Goal: Transaction & Acquisition: Purchase product/service

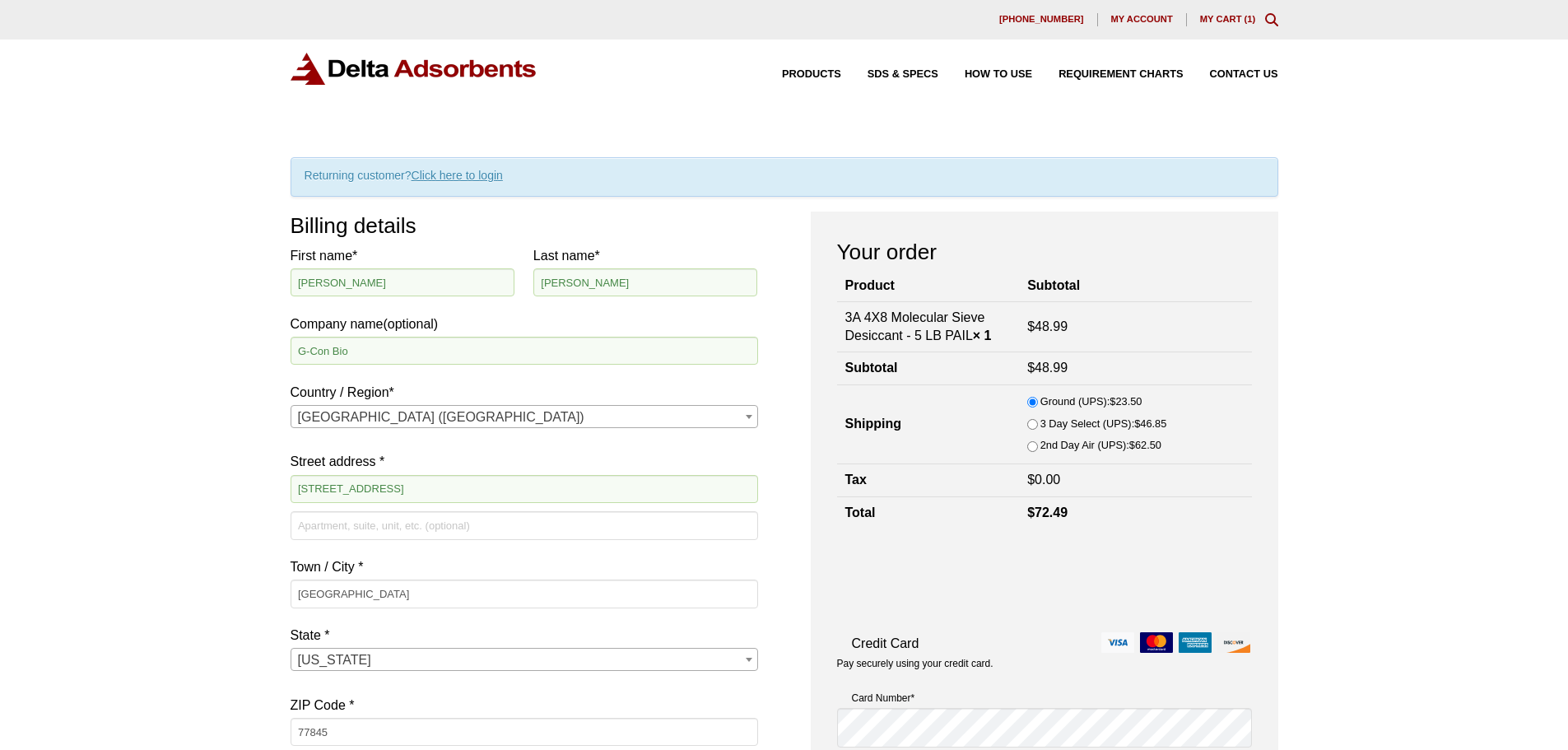
select select "[GEOGRAPHIC_DATA]"
click at [1229, 16] on link "My Cart ( 1 )" at bounding box center [1228, 19] width 56 height 10
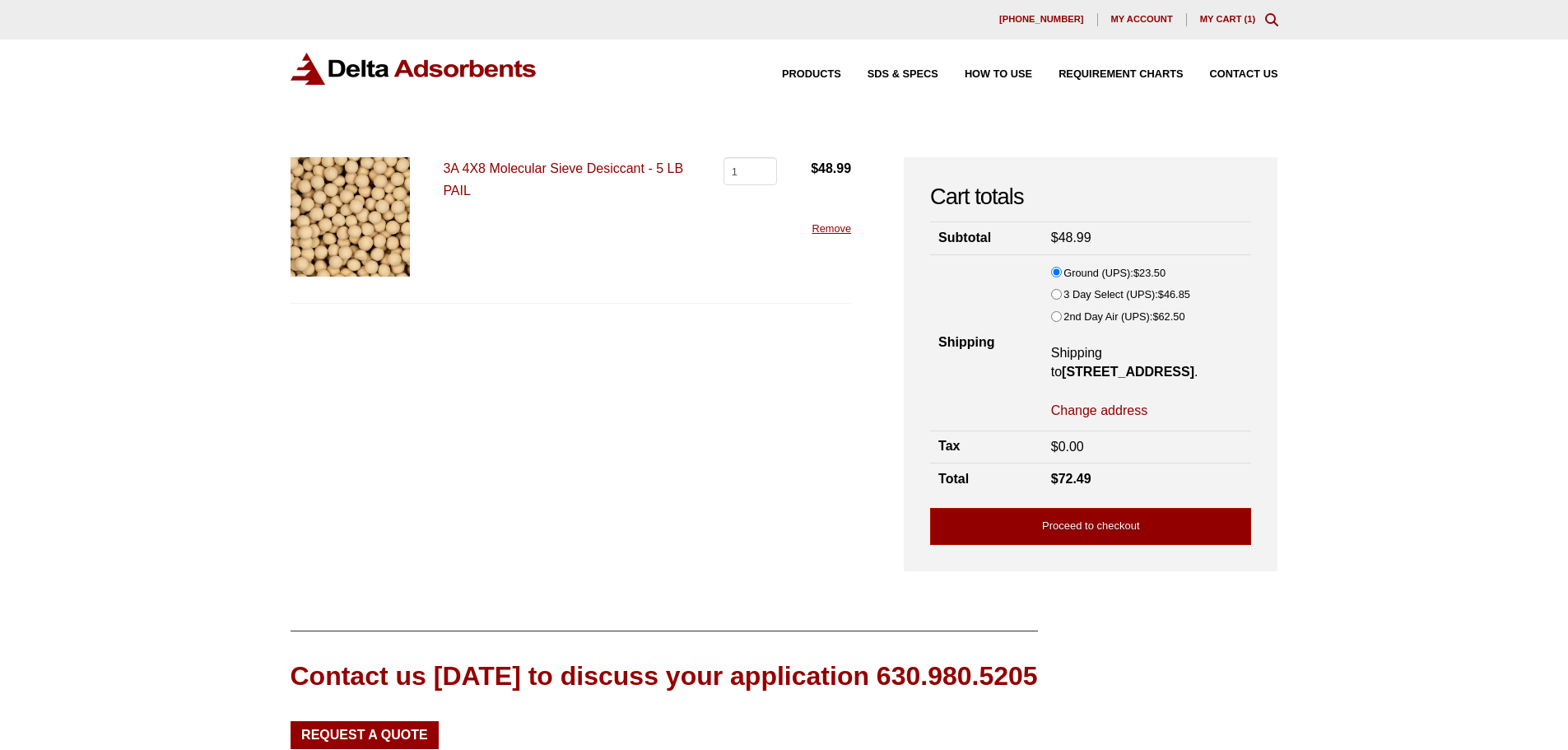
click at [843, 227] on link "Remove" at bounding box center [831, 228] width 40 height 12
